Goal: Contribute content

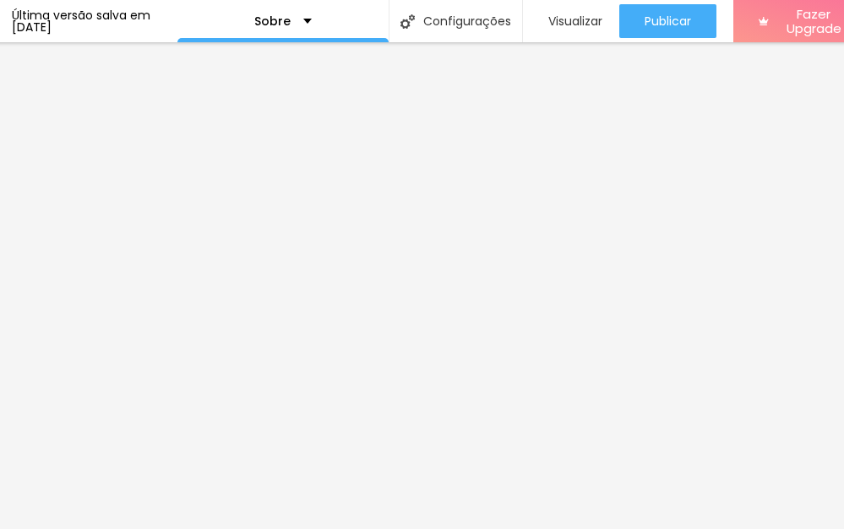
scroll to position [0, 204]
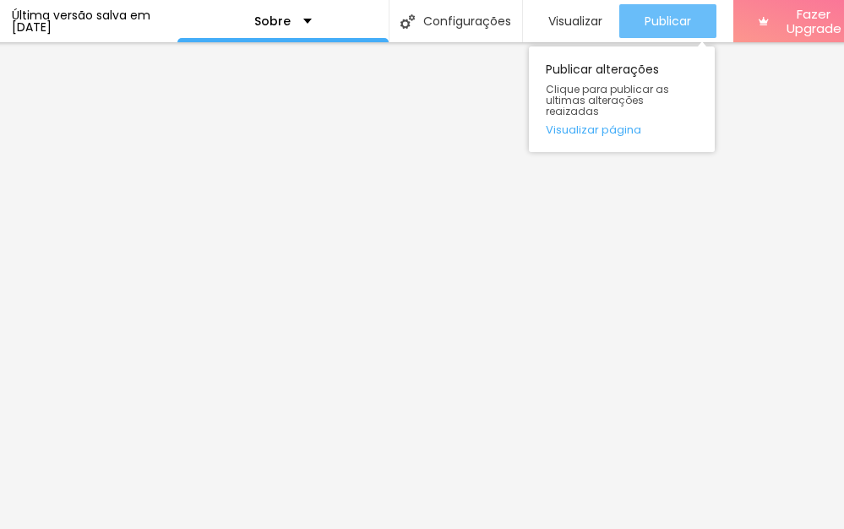
click at [684, 14] on span "Publicar" at bounding box center [667, 21] width 46 height 14
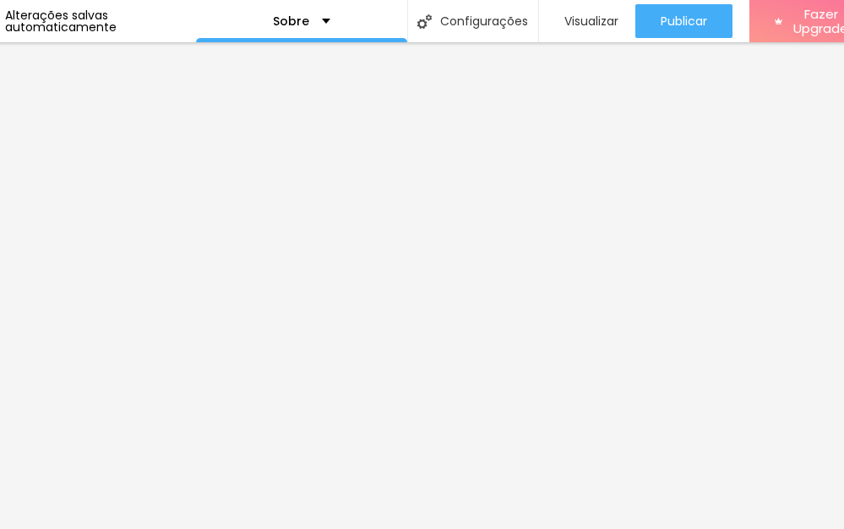
click at [104, 18] on div "Alterações salvas automaticamente" at bounding box center [100, 21] width 191 height 24
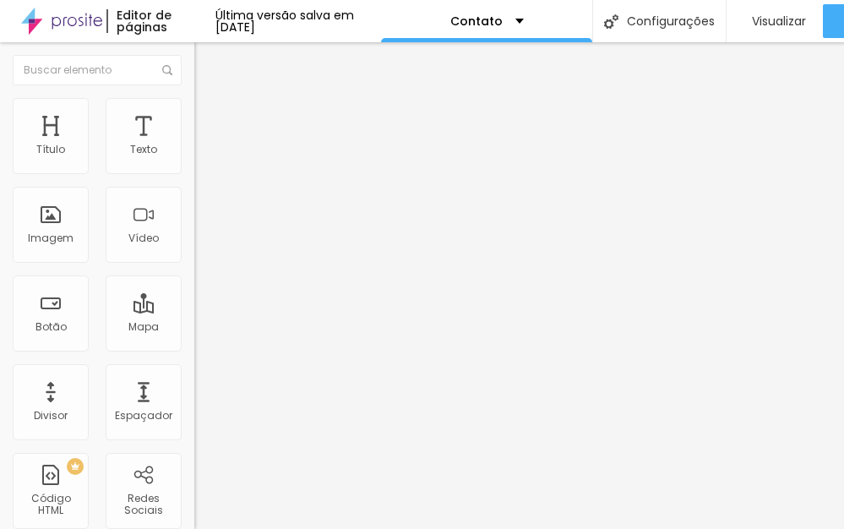
click at [209, 119] on span "Avançado" at bounding box center [237, 126] width 56 height 14
click at [209, 117] on span "Estilo" at bounding box center [222, 109] width 26 height 14
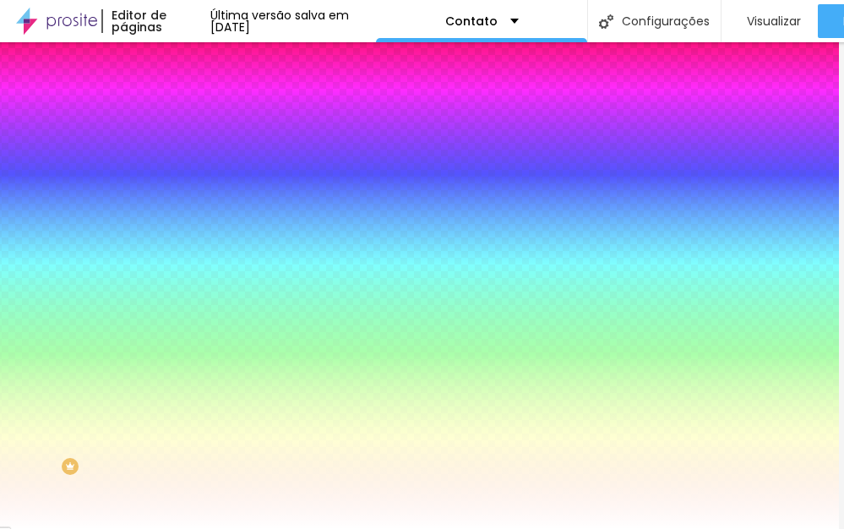
click at [189, 115] on li "Avançado" at bounding box center [286, 123] width 194 height 17
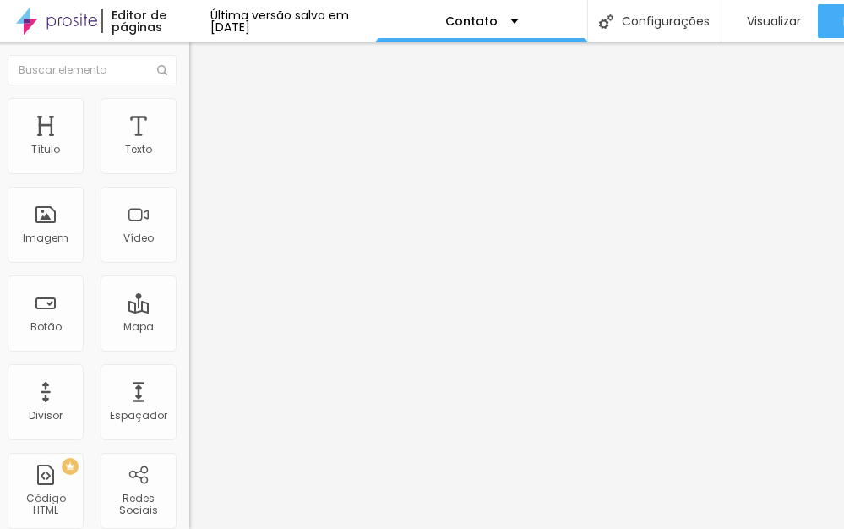
click at [189, 104] on ul "Conteúdo Estilo Avançado" at bounding box center [286, 106] width 194 height 51
click at [189, 104] on img at bounding box center [196, 105] width 15 height 15
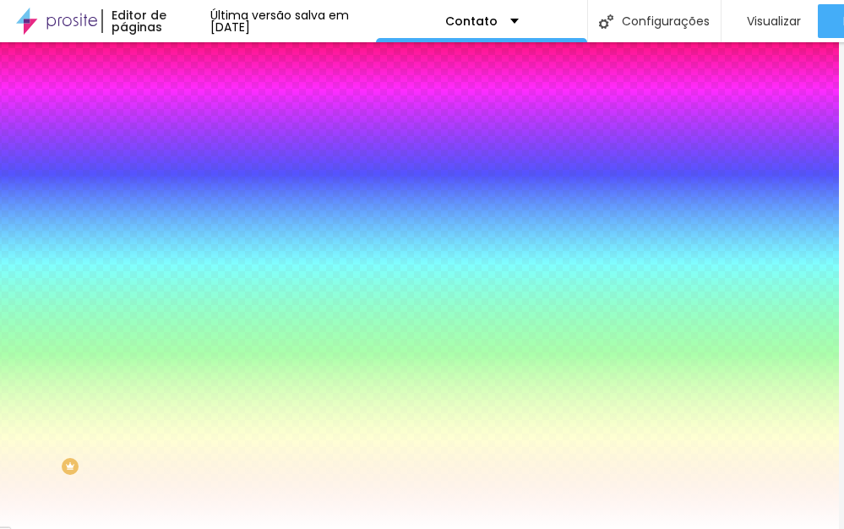
click at [189, 142] on div "Botão" at bounding box center [286, 137] width 194 height 10
click at [189, 96] on img at bounding box center [196, 88] width 15 height 15
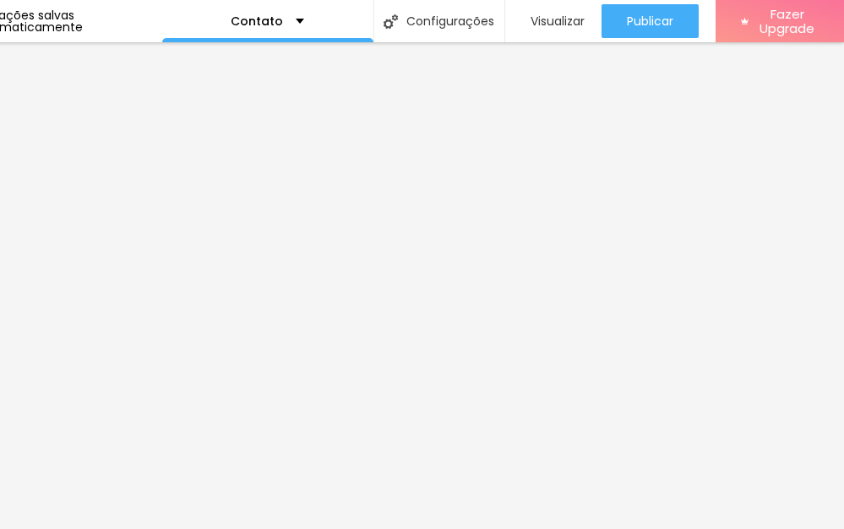
scroll to position [0, 237]
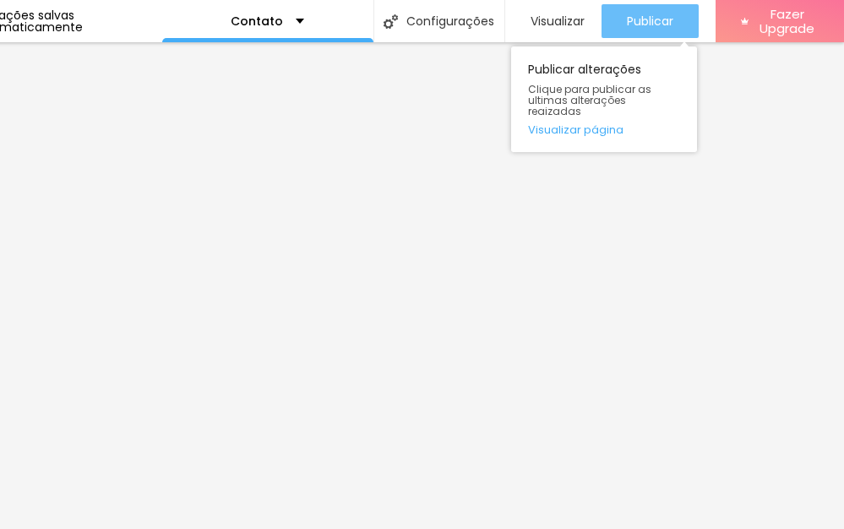
click at [662, 23] on span "Publicar" at bounding box center [650, 21] width 46 height 14
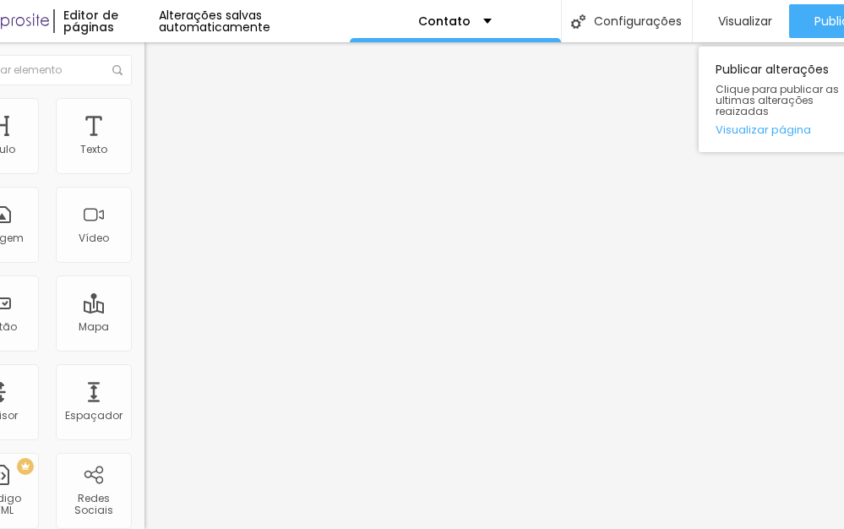
scroll to position [0, 0]
